Goal: Task Accomplishment & Management: Book appointment/travel/reservation

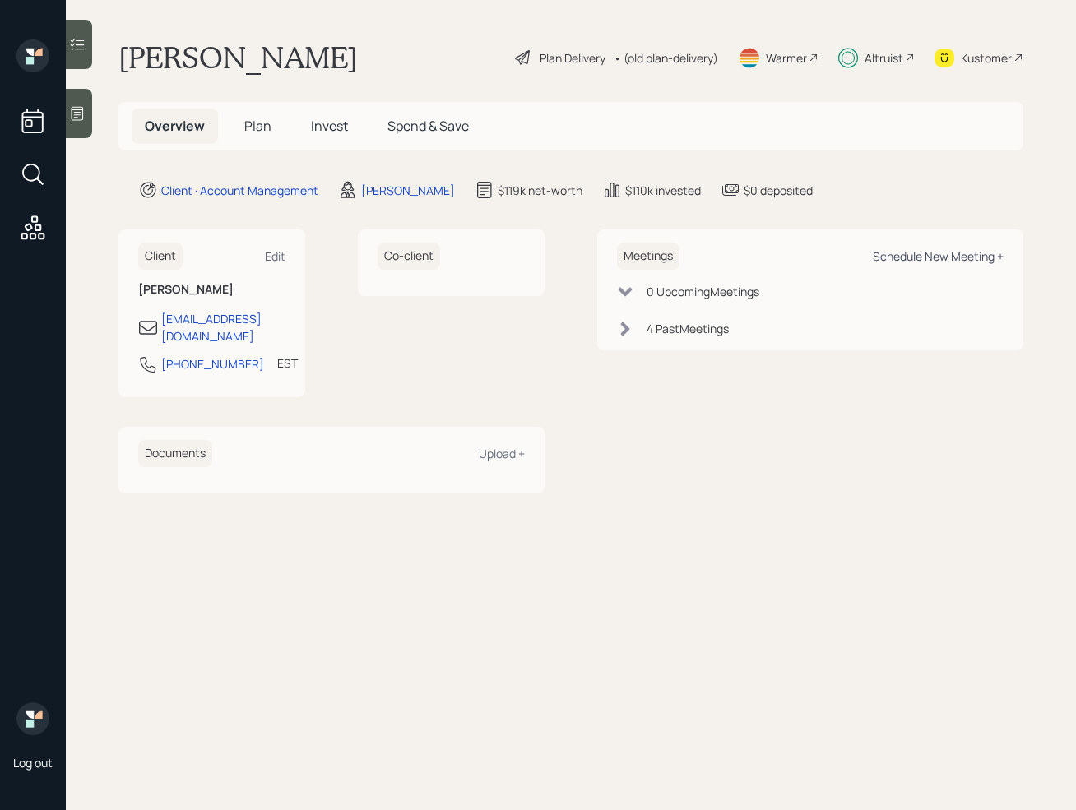
click at [918, 261] on div "Schedule New Meeting +" at bounding box center [938, 256] width 131 height 16
select select "bffa7908-1b2a-4c79-9bb6-f0ec9aed22d3"
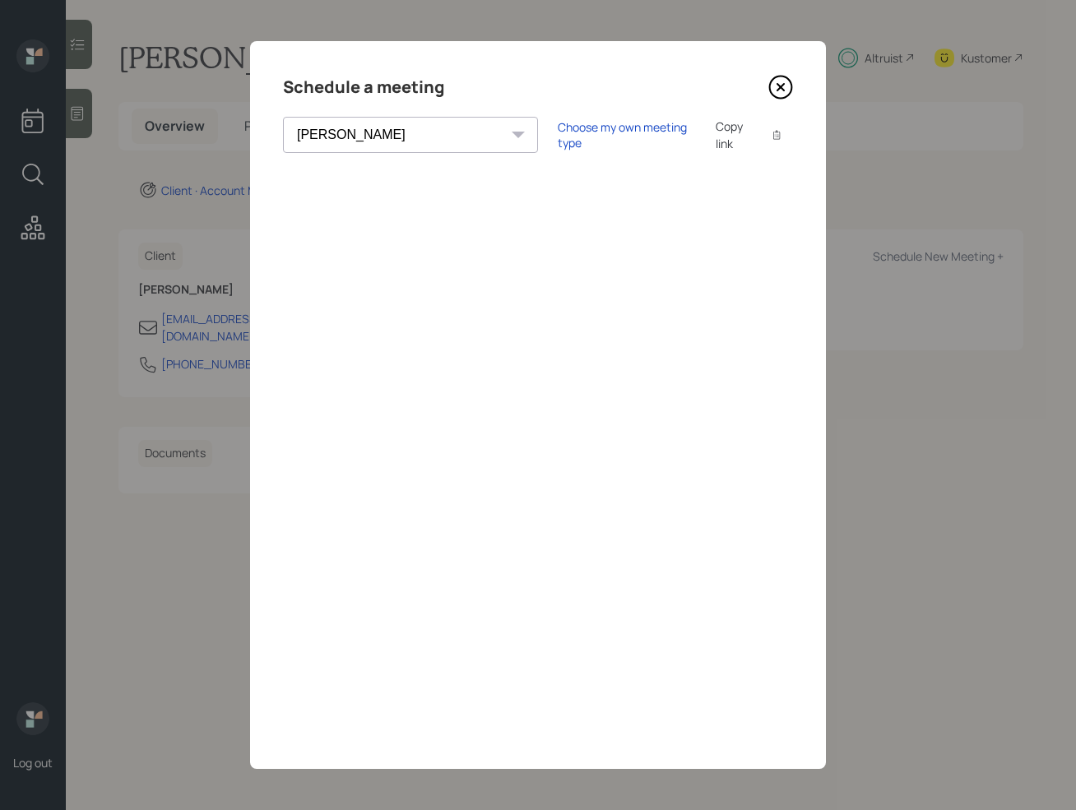
click at [783, 90] on icon at bounding box center [780, 87] width 7 height 7
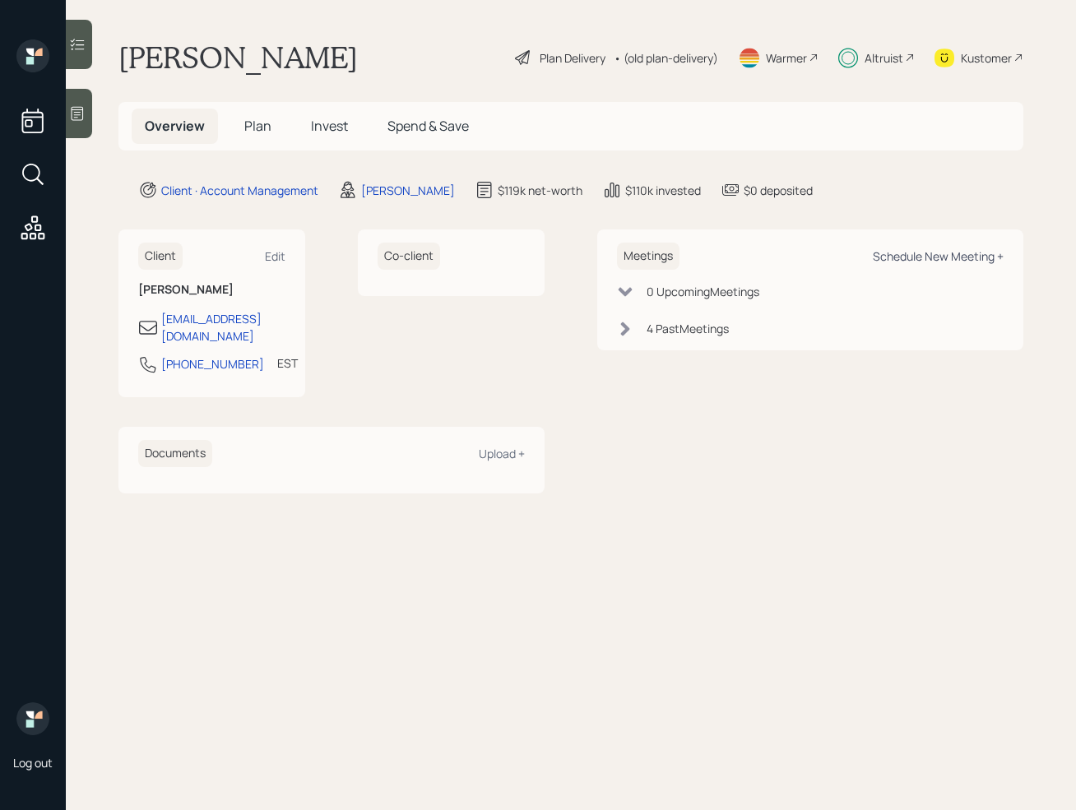
click at [925, 258] on div "Schedule New Meeting +" at bounding box center [938, 256] width 131 height 16
select select "bffa7908-1b2a-4c79-9bb6-f0ec9aed22d3"
